Goal: Information Seeking & Learning: Check status

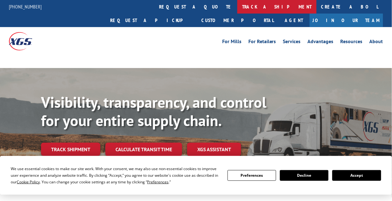
click at [237, 8] on link "track a shipment" at bounding box center [276, 7] width 79 height 14
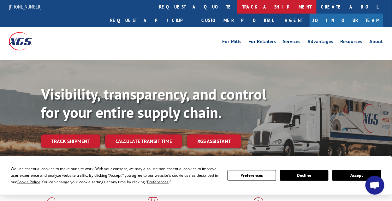
click at [237, 9] on link "track a shipment" at bounding box center [276, 7] width 79 height 14
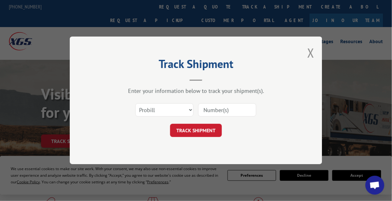
click at [215, 113] on input at bounding box center [227, 110] width 58 height 13
paste input "532561585"
type input "532561585"
click at [204, 131] on button "TRACK SHIPMENT" at bounding box center [196, 130] width 52 height 13
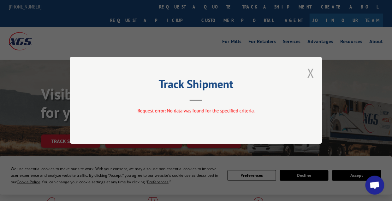
click at [314, 73] on button "Close modal" at bounding box center [310, 73] width 7 height 17
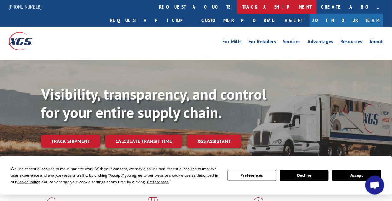
click at [237, 9] on link "track a shipment" at bounding box center [276, 7] width 79 height 14
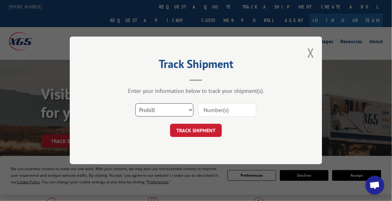
click at [174, 109] on select "Select category... Probill BOL PO" at bounding box center [164, 110] width 58 height 13
select select "bol"
click at [135, 104] on select "Select category... Probill BOL PO" at bounding box center [164, 110] width 58 height 13
click at [227, 110] on input at bounding box center [227, 110] width 58 height 13
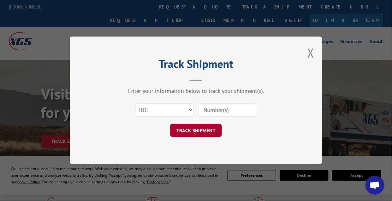
paste input "532561585"
type input "532561585"
click at [203, 138] on div "Track Shipment Enter your information below to track your shipment(s). Select c…" at bounding box center [196, 101] width 252 height 128
click at [203, 137] on button "TRACK SHIPMENT" at bounding box center [196, 130] width 52 height 13
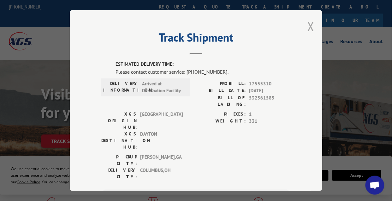
click at [309, 22] on button "Close modal" at bounding box center [310, 26] width 7 height 17
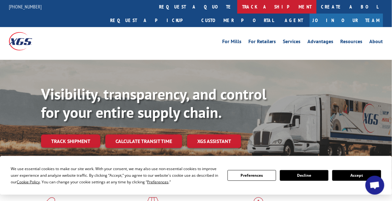
click at [237, 4] on link "track a shipment" at bounding box center [276, 7] width 79 height 14
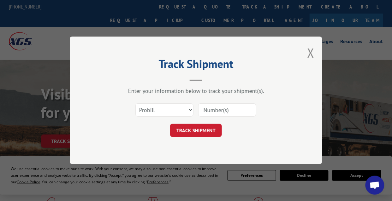
click at [221, 111] on input at bounding box center [227, 110] width 58 height 13
paste input "532561585"
click at [209, 108] on input "532561585" at bounding box center [227, 110] width 58 height 13
type input "532561585"
click at [168, 112] on select "Select category... Probill BOL PO" at bounding box center [164, 110] width 58 height 13
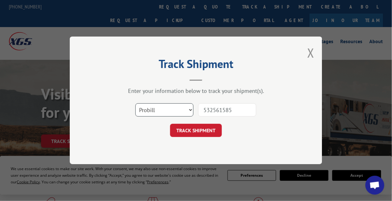
select select "bol"
click at [135, 104] on select "Select category... Probill BOL PO" at bounding box center [164, 110] width 58 height 13
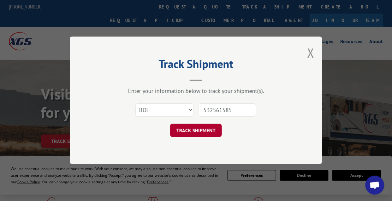
click at [194, 131] on button "TRACK SHIPMENT" at bounding box center [196, 130] width 52 height 13
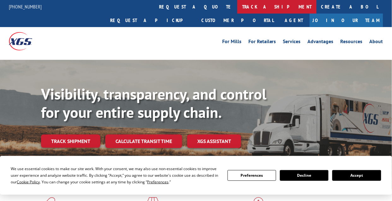
click at [237, 12] on link "track a shipment" at bounding box center [276, 7] width 79 height 14
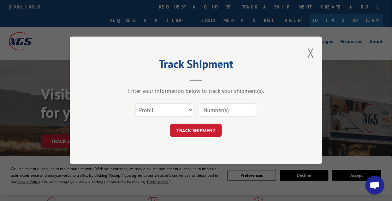
click at [208, 109] on input at bounding box center [227, 110] width 58 height 13
paste input "17591975"
type input "17591975"
click at [200, 132] on button "TRACK SHIPMENT" at bounding box center [196, 130] width 52 height 13
